Goal: Task Accomplishment & Management: Manage account settings

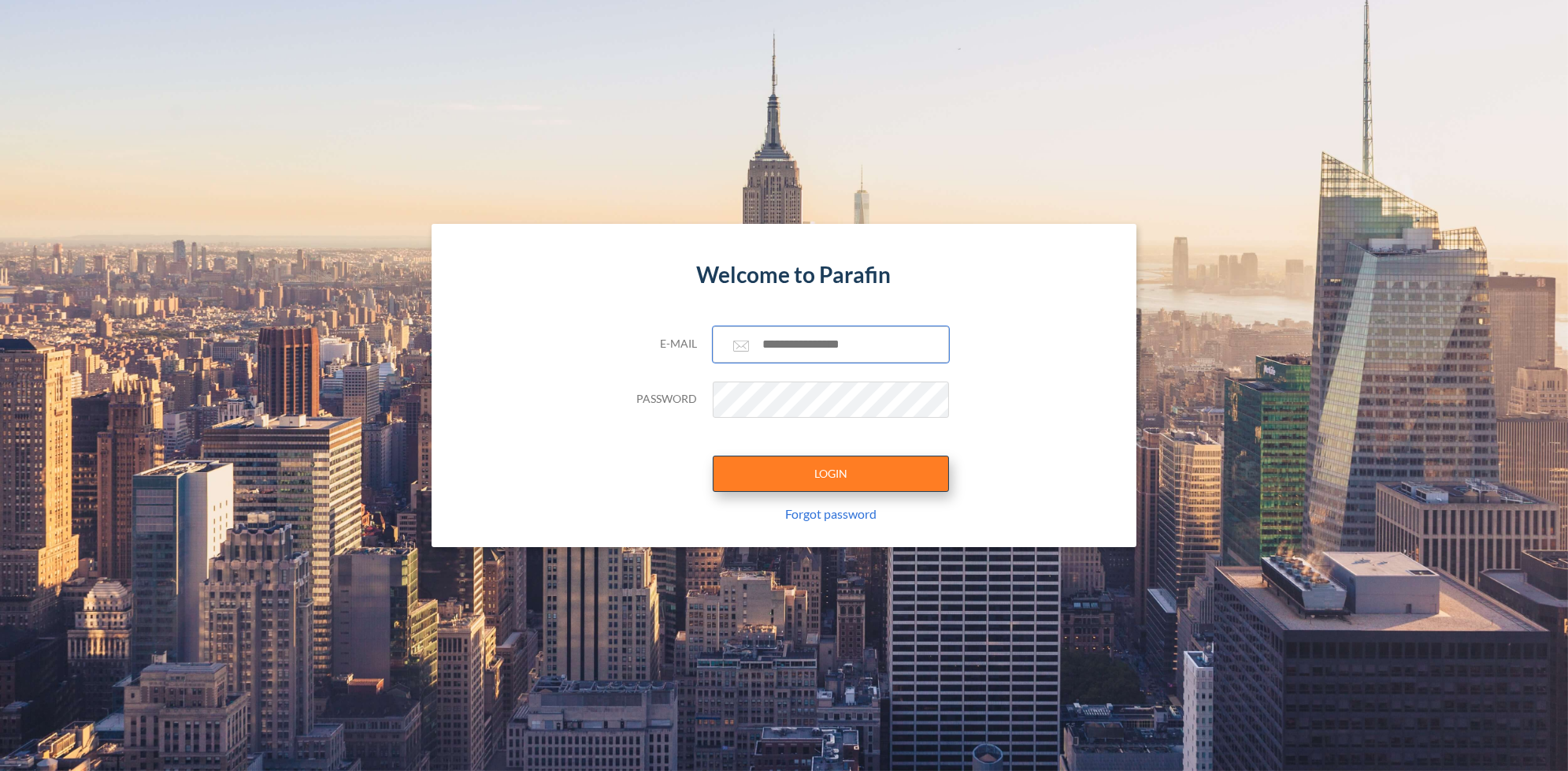
type input "**********"
click at [803, 476] on button "LOGIN" at bounding box center [831, 473] width 236 height 37
type input "**********"
